Goal: Task Accomplishment & Management: Use online tool/utility

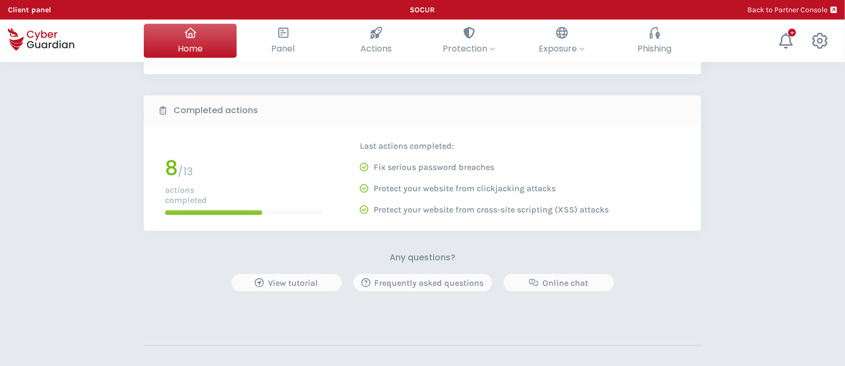
scroll to position [555, 0]
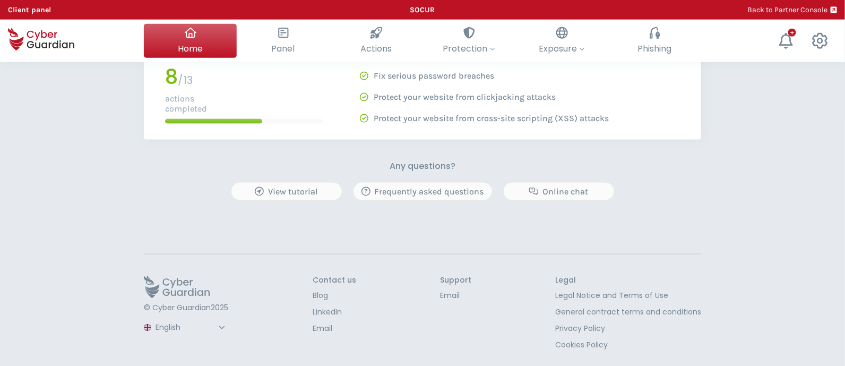
click at [183, 324] on select "Spanish English Portuguese (BR)" at bounding box center [191, 328] width 75 height 19
click at [154, 319] on select "Spanish English Portuguese (BR)" at bounding box center [191, 328] width 75 height 19
select select "Español"
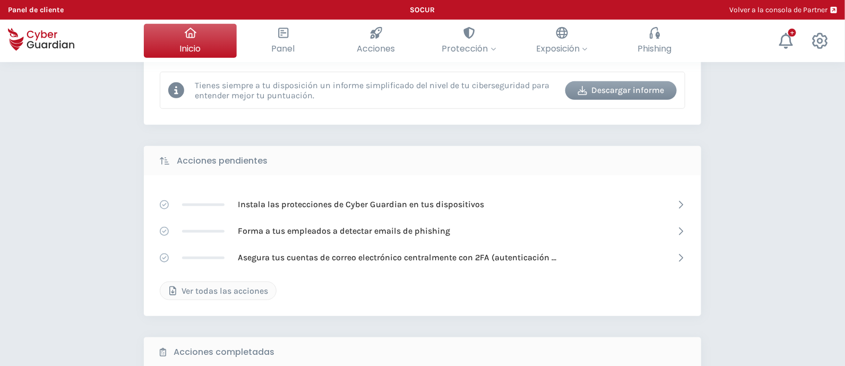
scroll to position [157, 0]
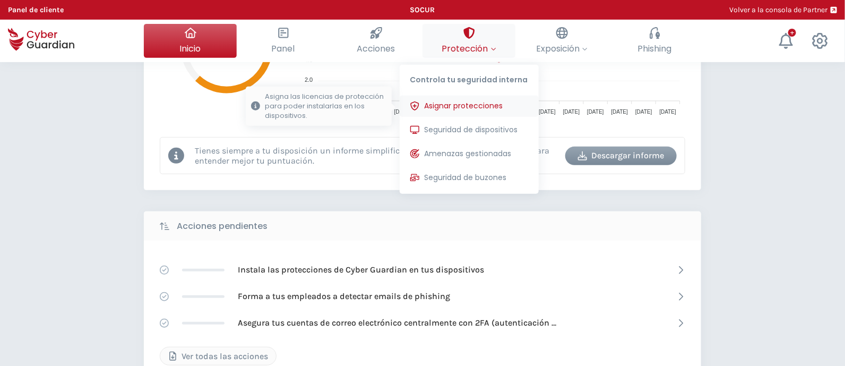
click at [453, 106] on span "Asignar protecciones" at bounding box center [464, 105] width 79 height 11
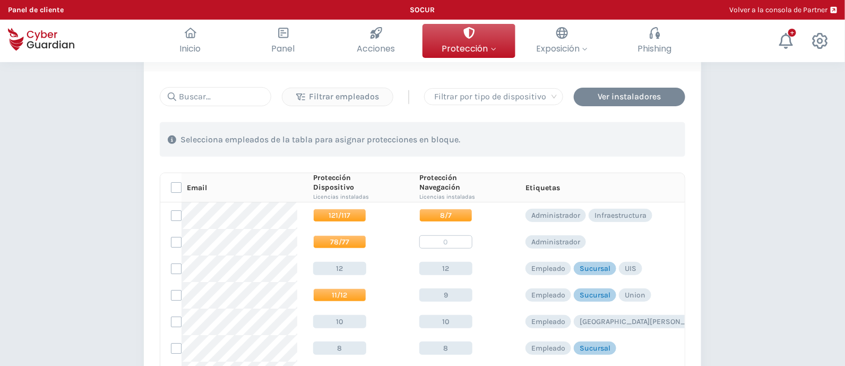
scroll to position [66, 0]
